Goal: Find specific page/section: Find specific page/section

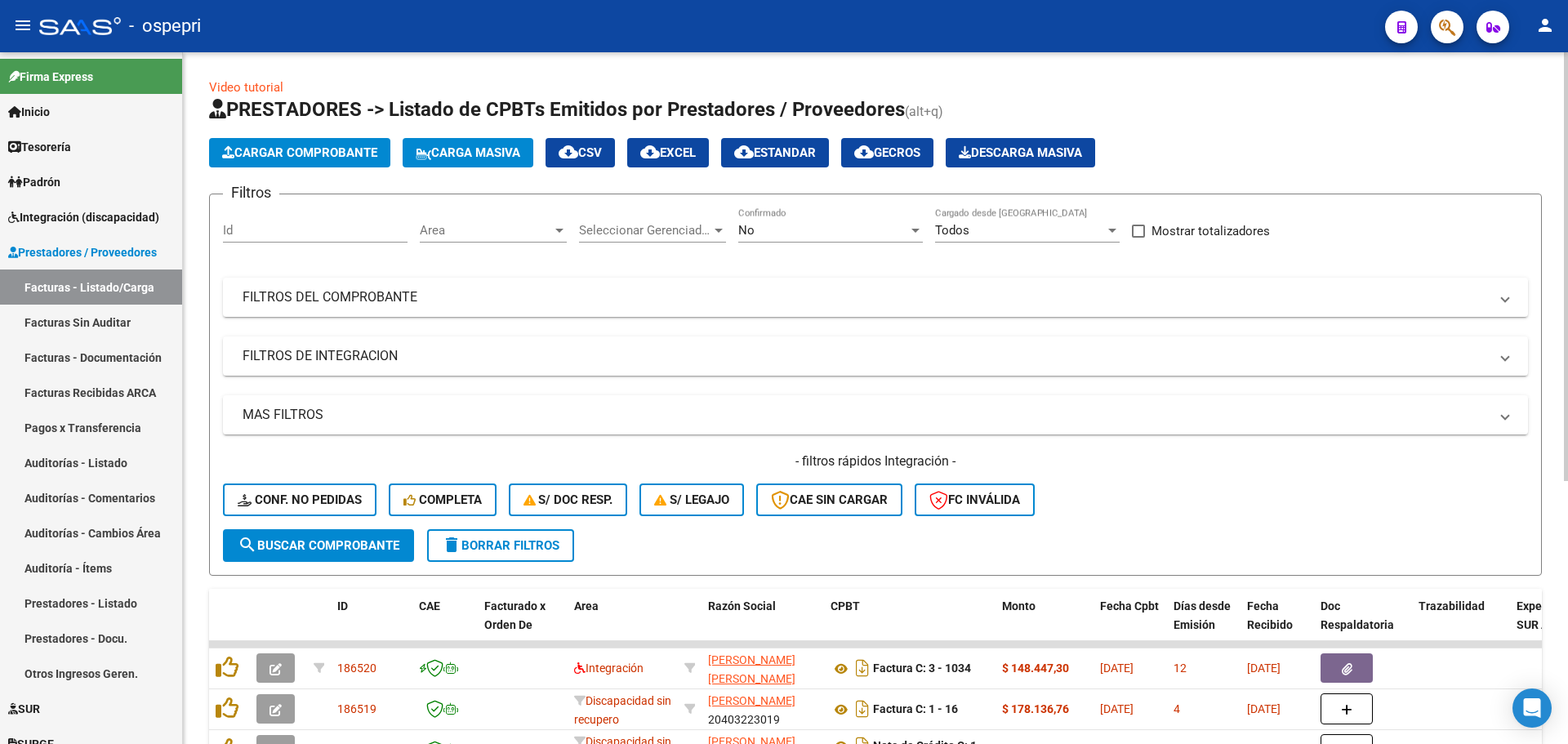
click at [1250, 129] on app-list-header "PRESTADORES -> Listado de CPBTs Emitidos por Prestadores / Proveedores (alt+q) …" at bounding box center [876, 336] width 1333 height 479
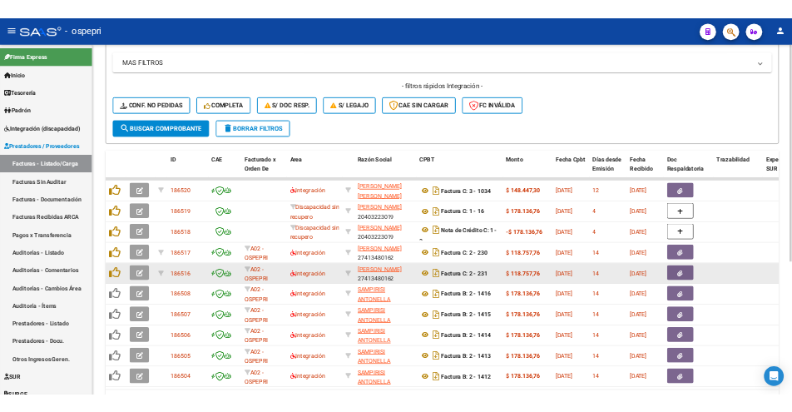
scroll to position [432, 0]
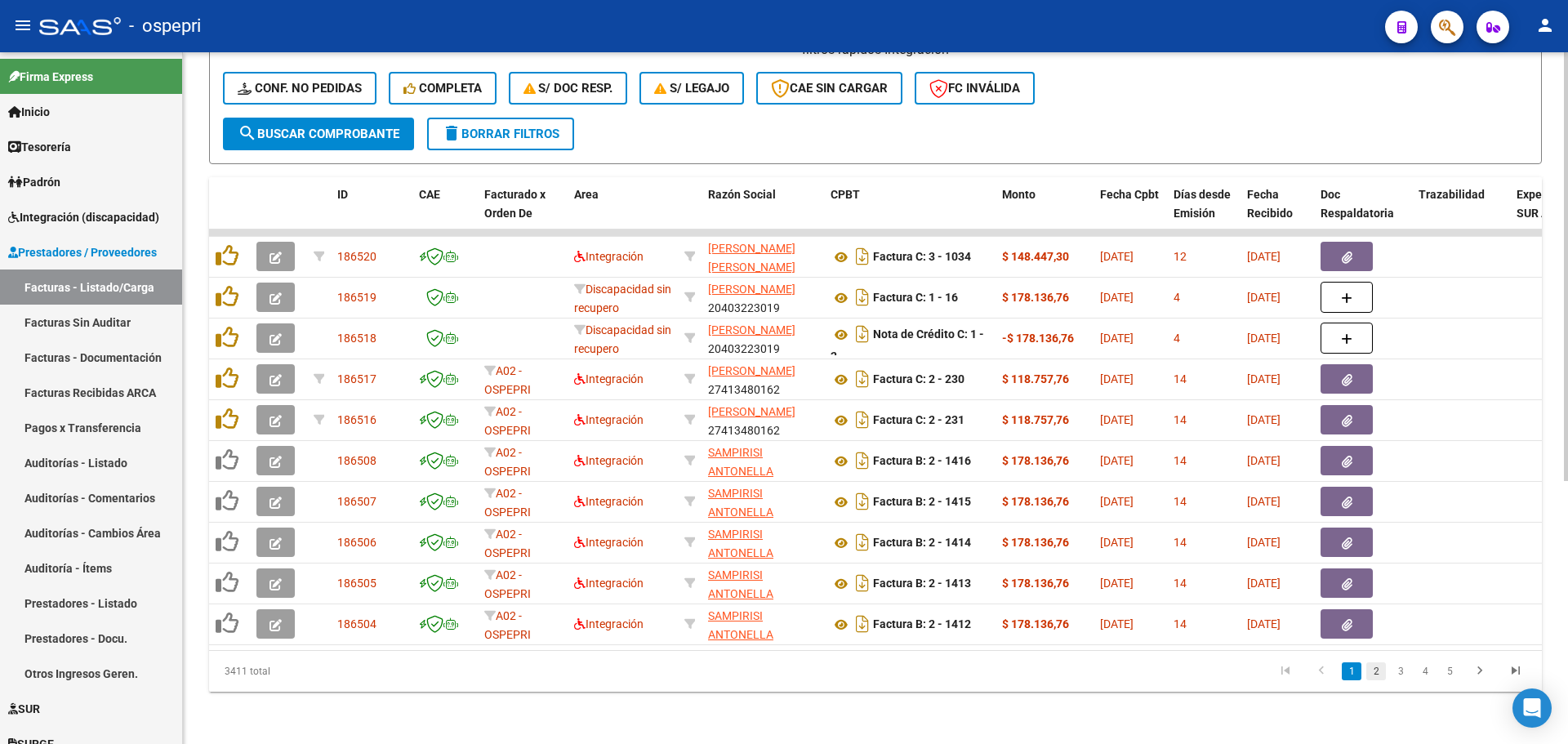
click at [1380, 668] on link "2" at bounding box center [1377, 671] width 20 height 18
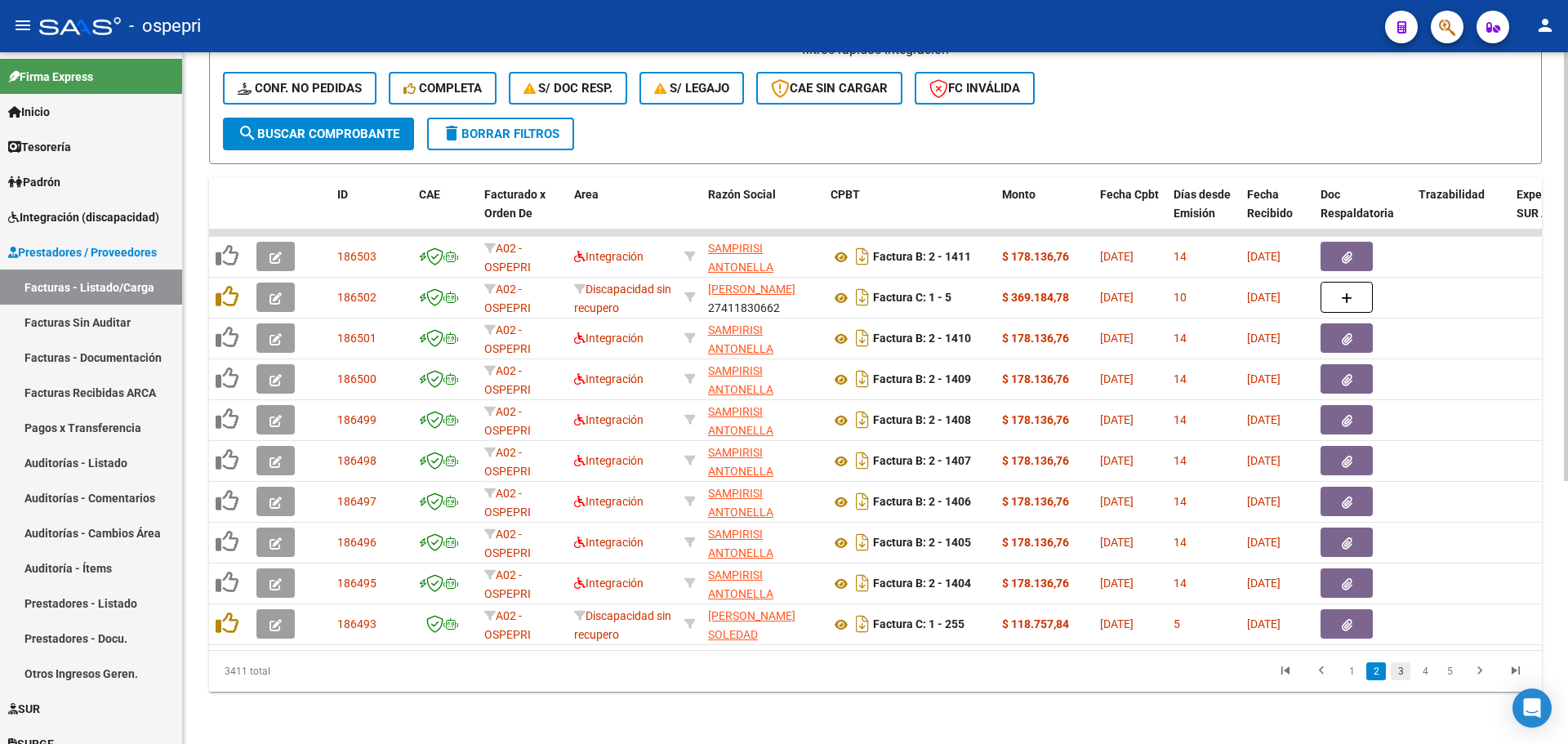
click at [1399, 665] on link "3" at bounding box center [1401, 671] width 20 height 18
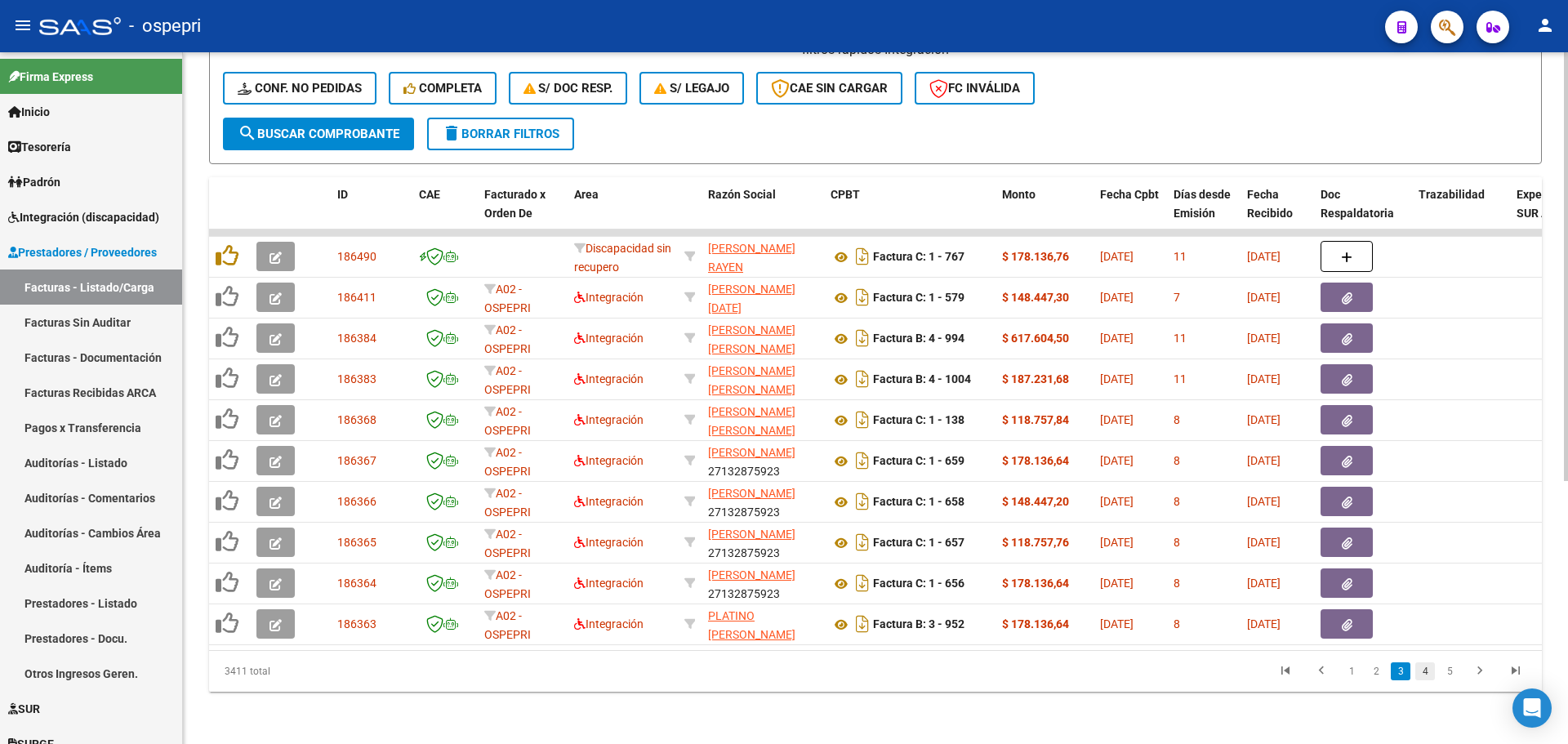
click at [1422, 667] on link "4" at bounding box center [1426, 671] width 20 height 18
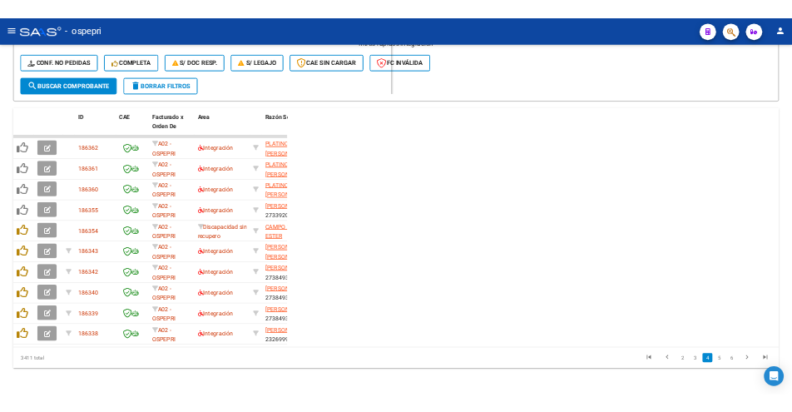
scroll to position [384, 0]
